Goal: Information Seeking & Learning: Learn about a topic

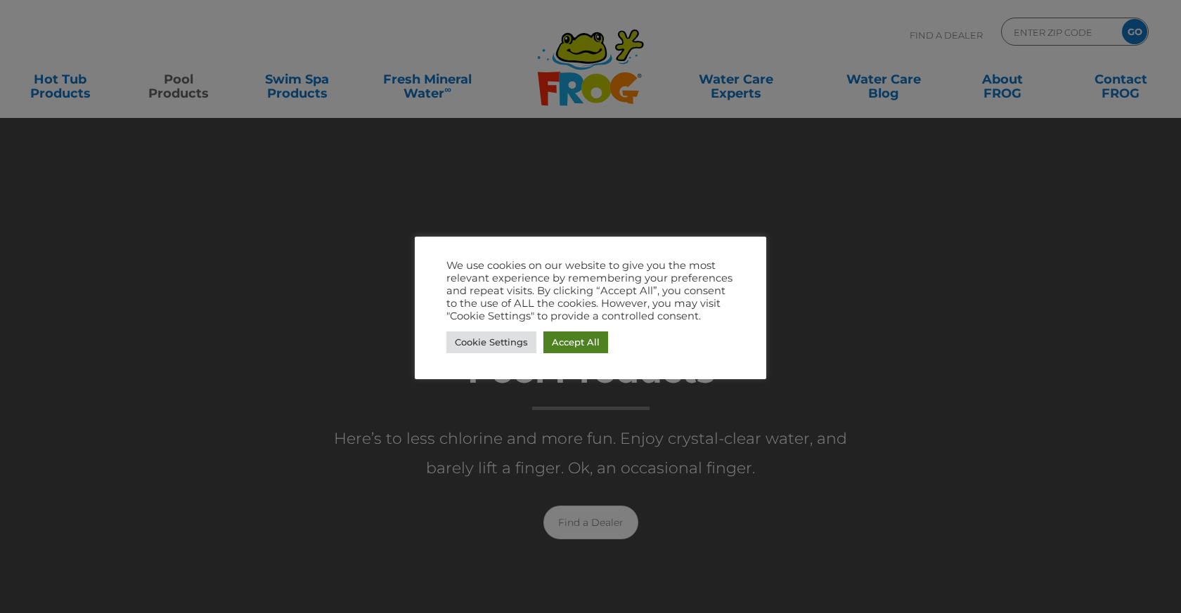
click at [557, 341] on link "Accept All" at bounding box center [575, 343] width 65 height 22
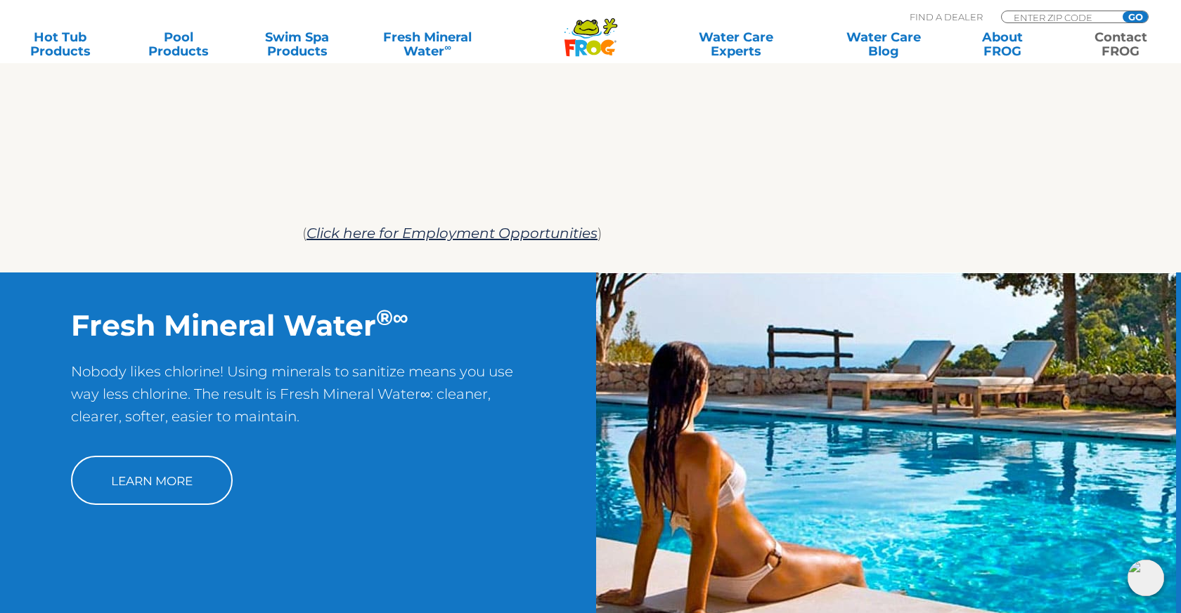
scroll to position [1022, 0]
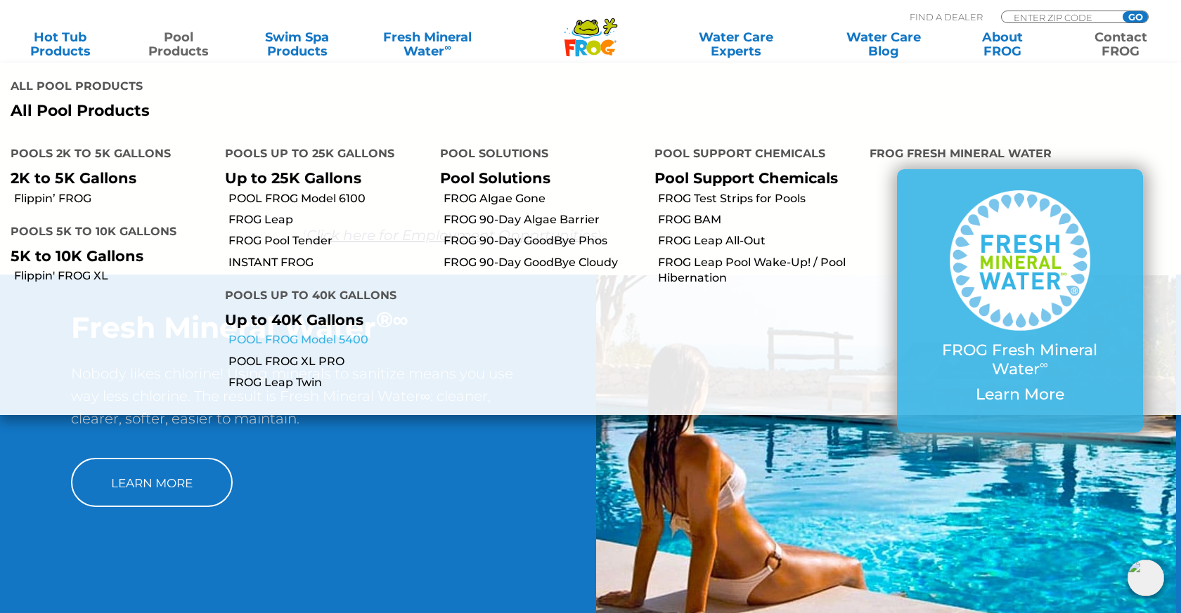
click at [307, 332] on link "POOL FROG Model 5400" at bounding box center [328, 339] width 200 height 15
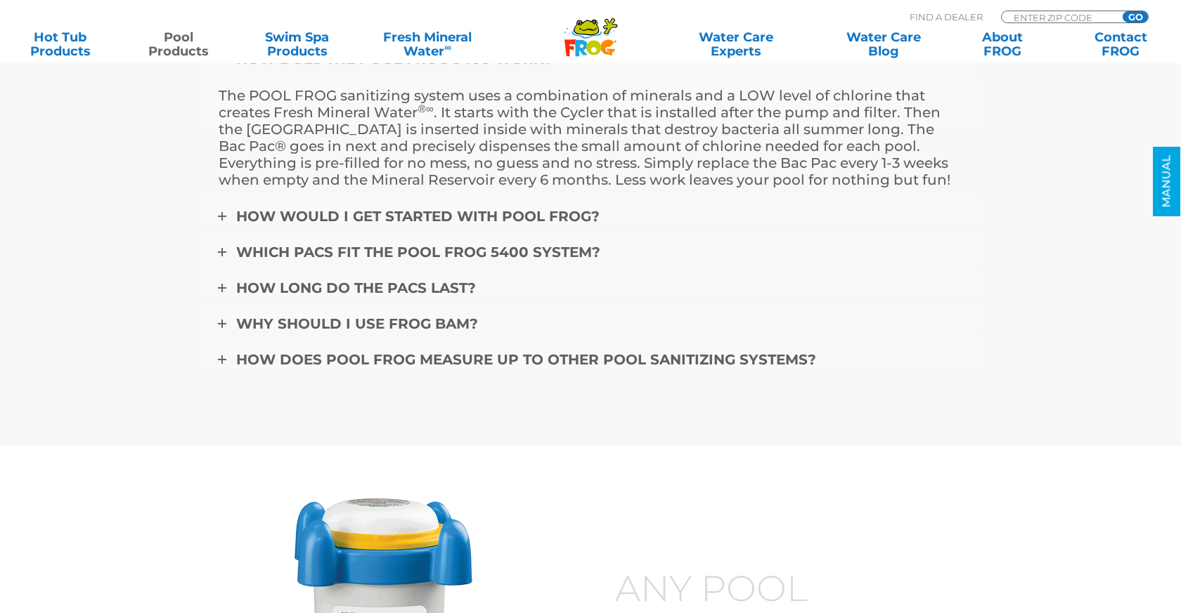
scroll to position [4961, 0]
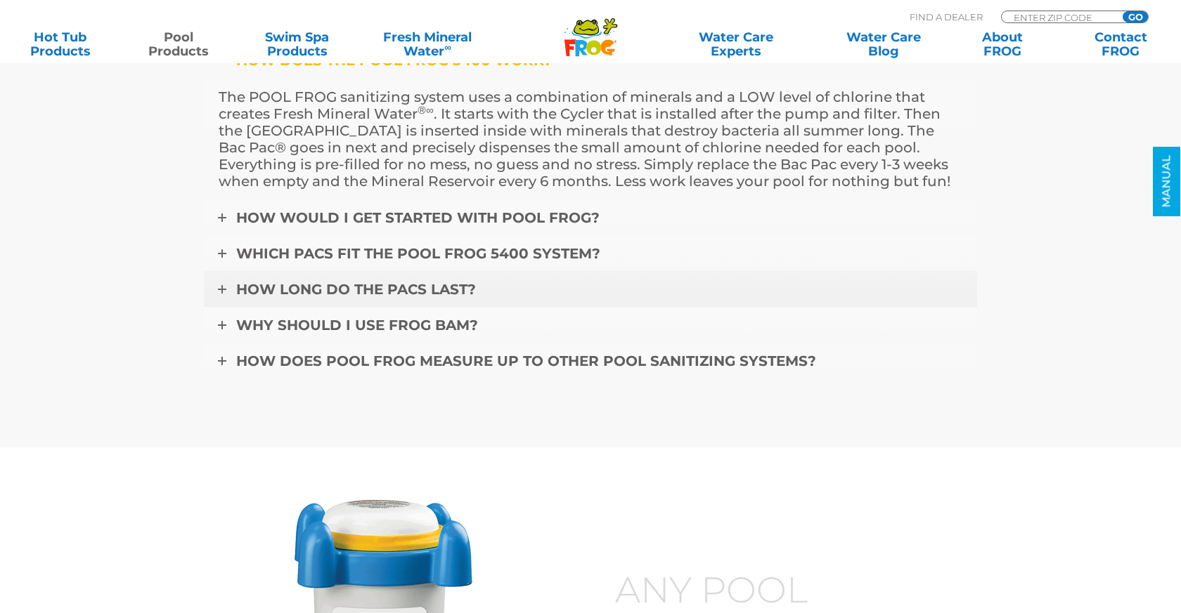
click at [318, 282] on span "How long do the pacs last?" at bounding box center [356, 289] width 240 height 17
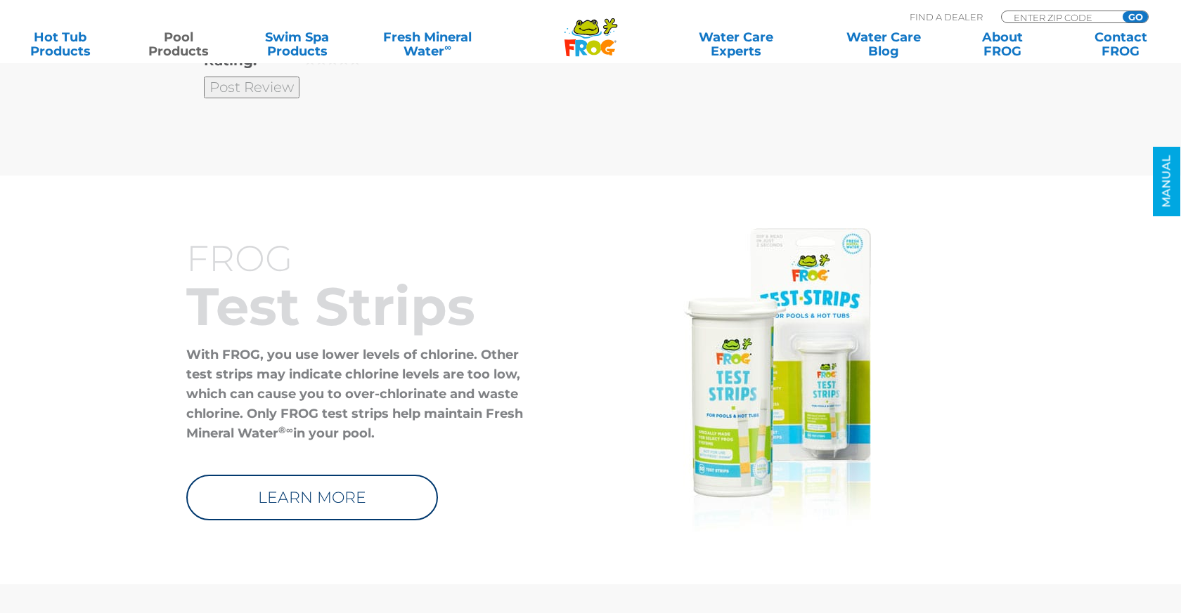
scroll to position [4287, 0]
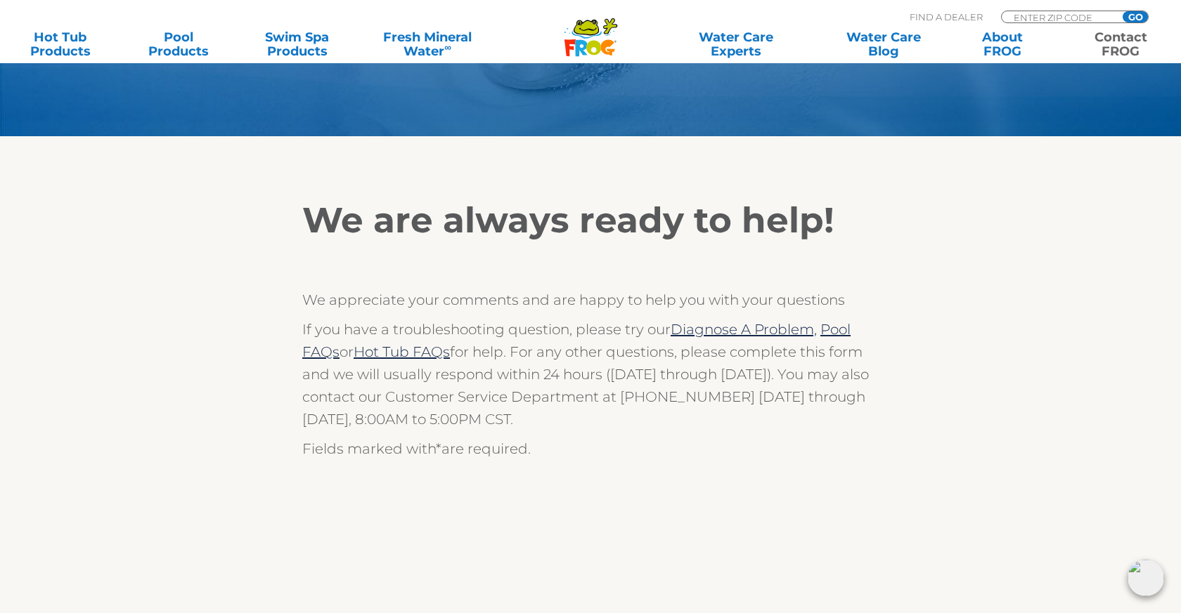
scroll to position [173, 0]
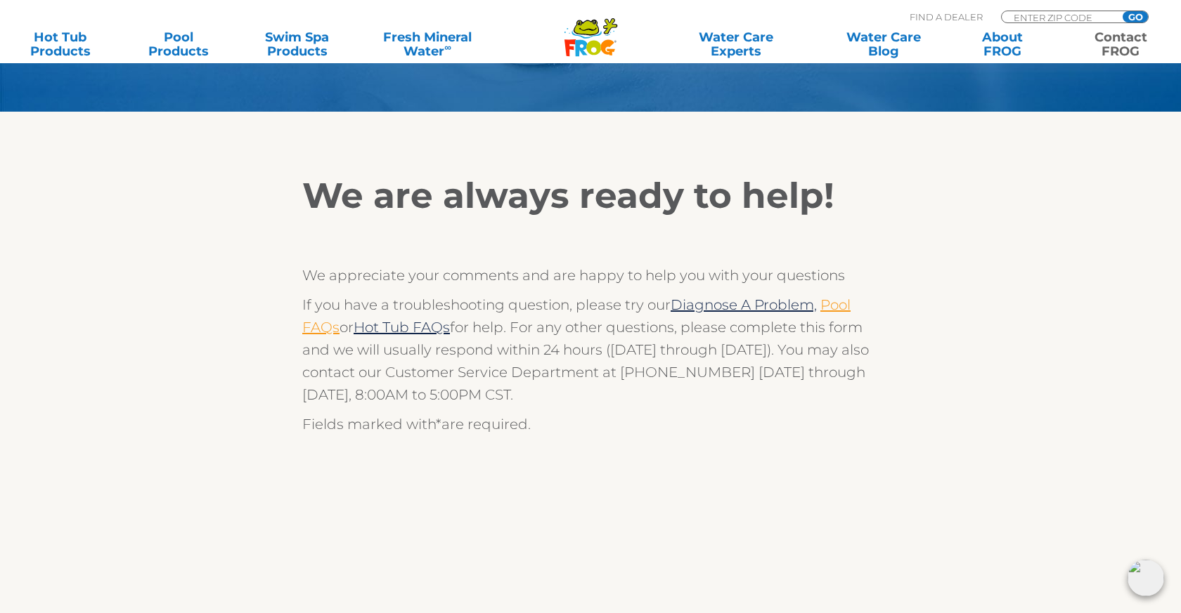
click at [843, 304] on link "Pool FAQs" at bounding box center [576, 316] width 548 height 39
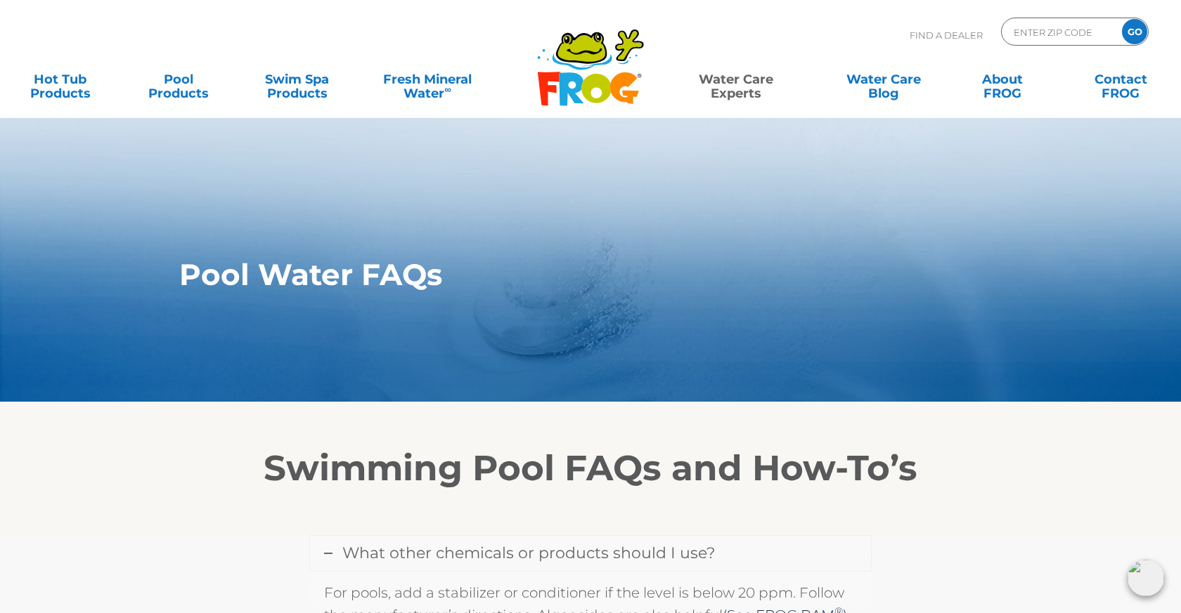
click at [566, 85] on icon at bounding box center [571, 88] width 25 height 33
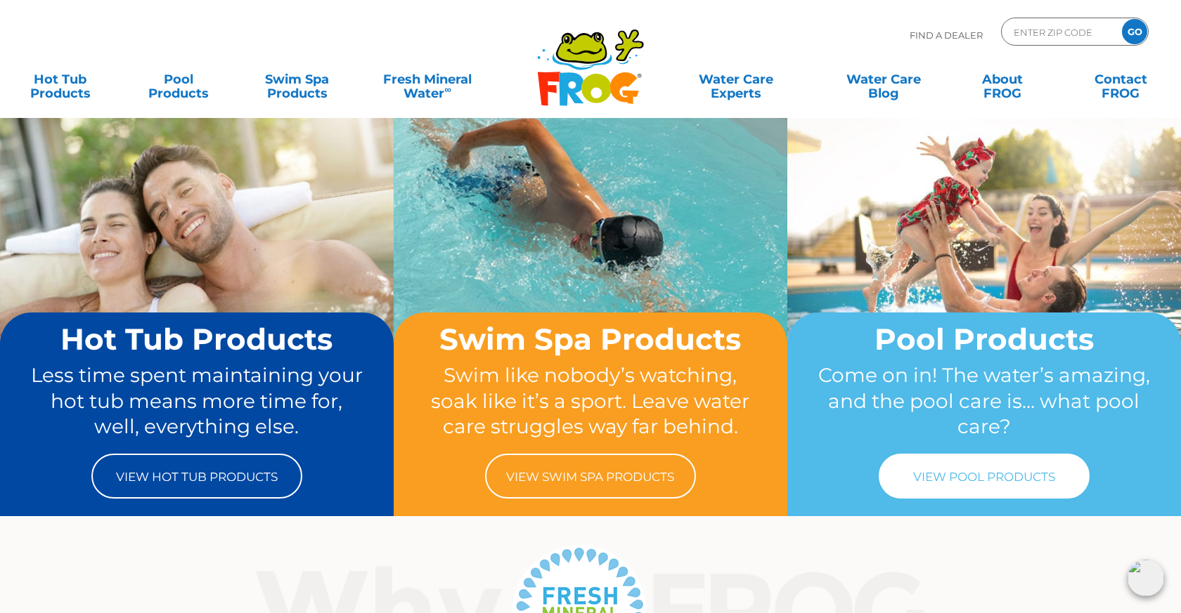
click at [963, 481] on link "View Pool Products" at bounding box center [983, 476] width 211 height 45
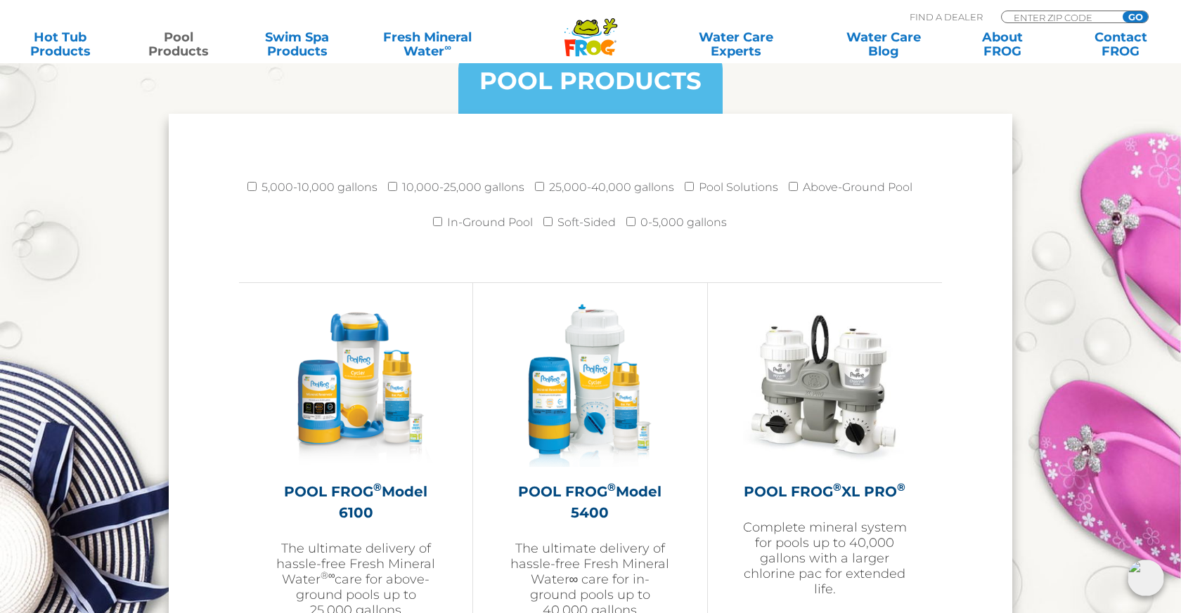
scroll to position [1844, 0]
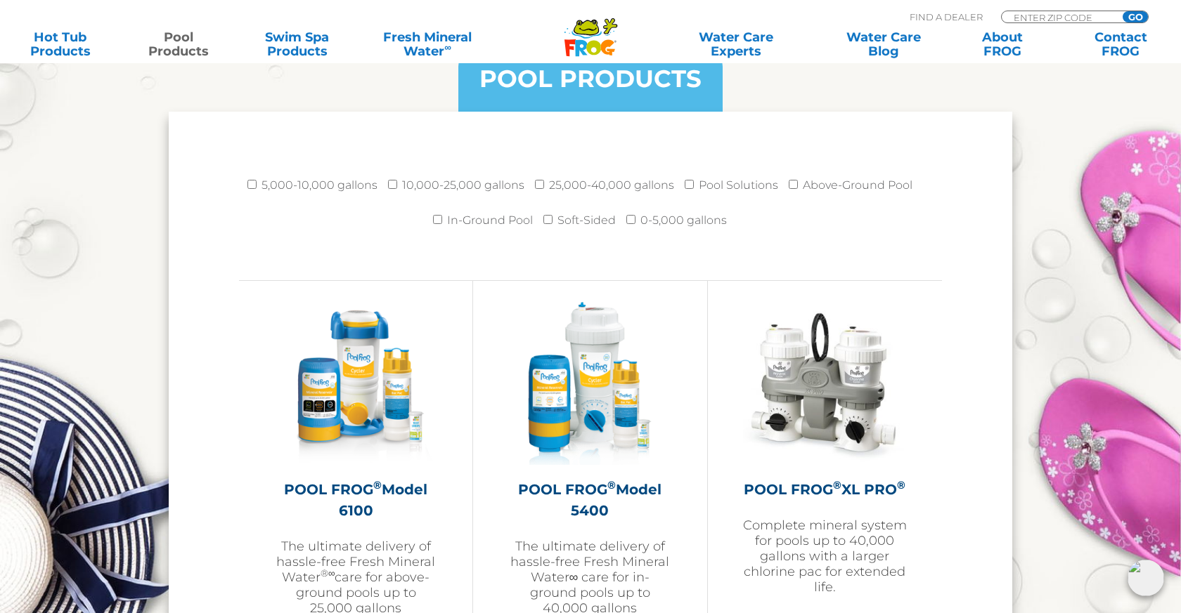
click at [540, 186] on input "25,000-40,000 gallons" at bounding box center [539, 184] width 9 height 9
checkbox input "true"
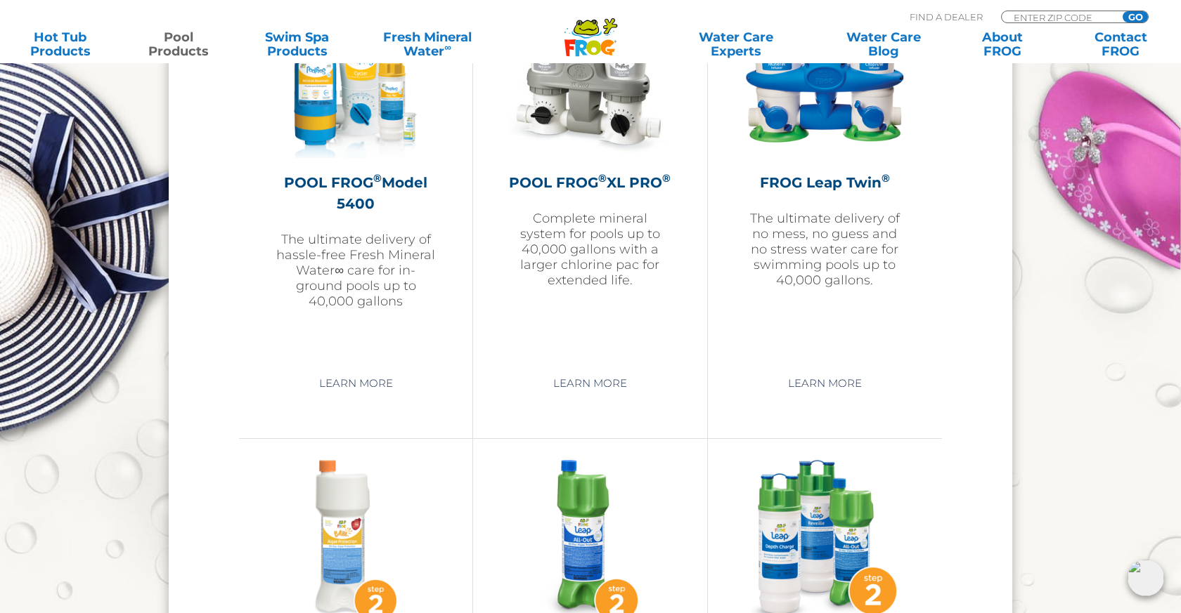
scroll to position [2017, 0]
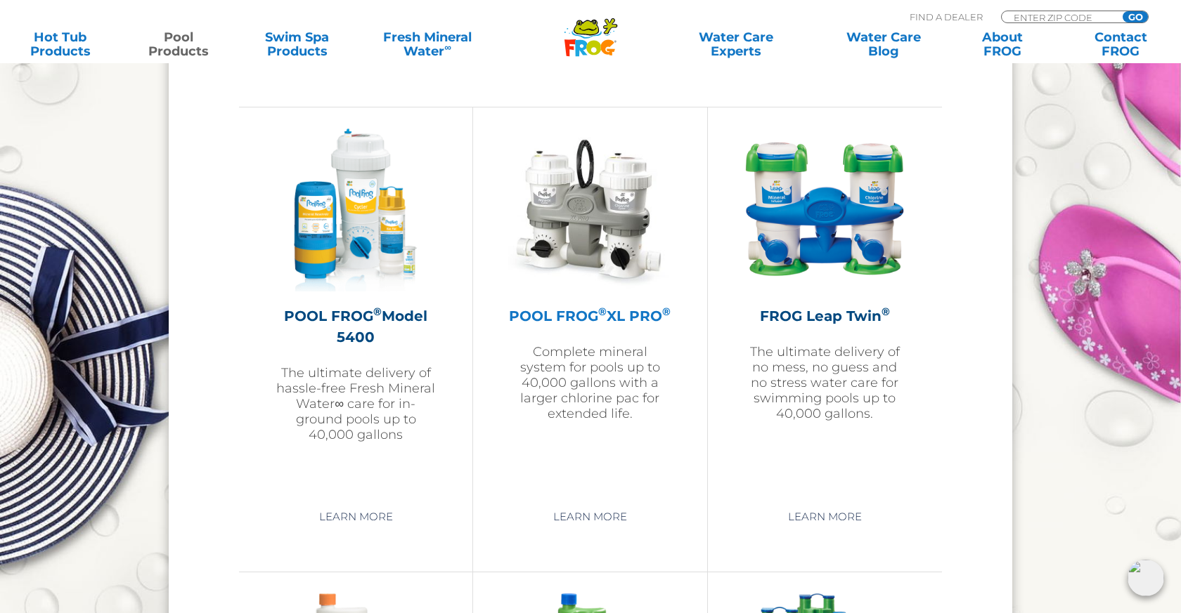
click at [606, 214] on img at bounding box center [589, 210] width 163 height 163
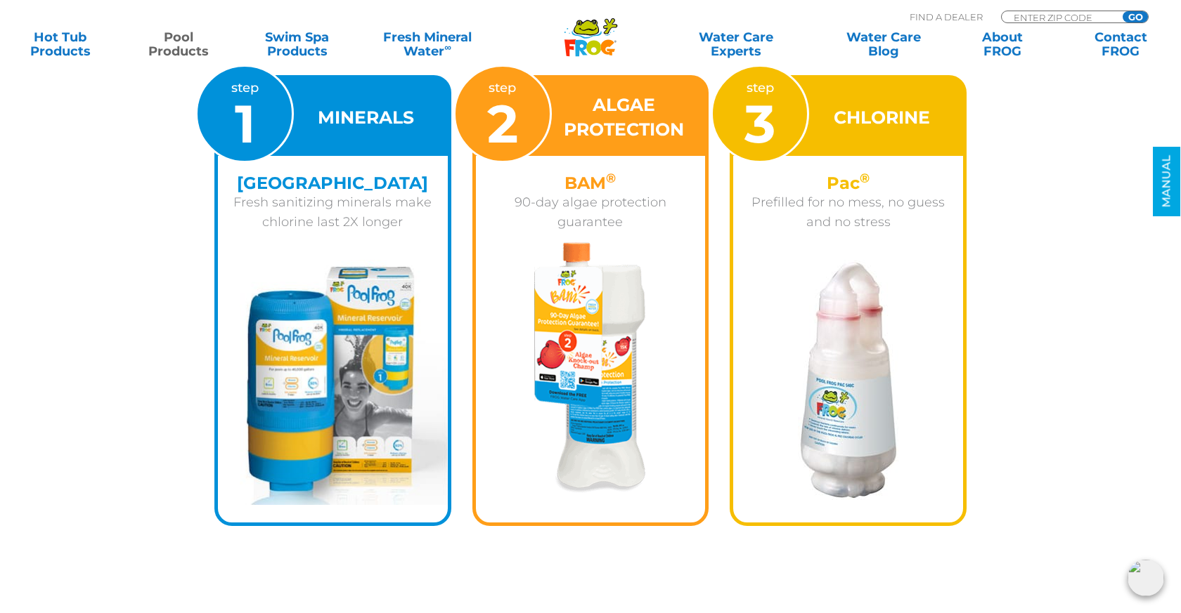
scroll to position [2251, 0]
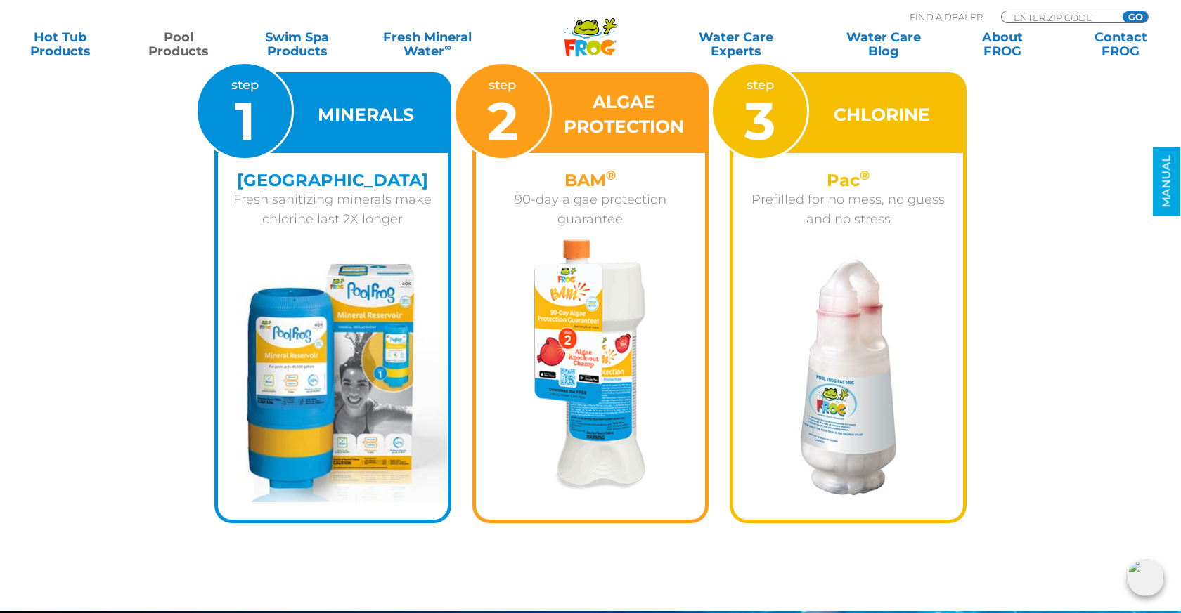
click at [835, 372] on img at bounding box center [848, 377] width 100 height 240
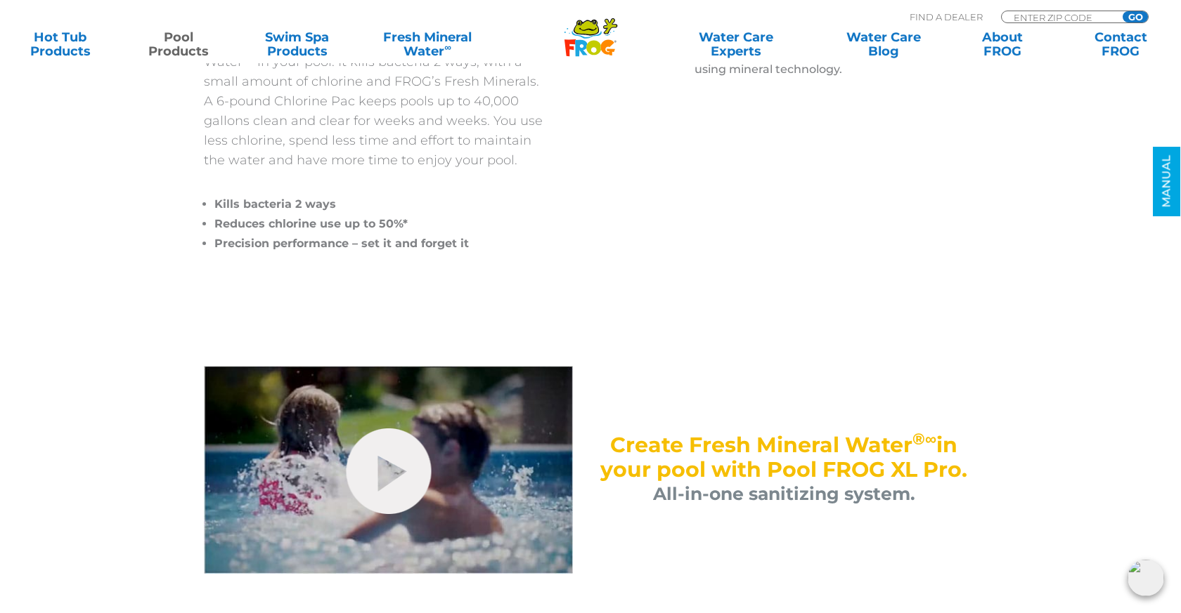
scroll to position [451, 0]
